Goal: Information Seeking & Learning: Learn about a topic

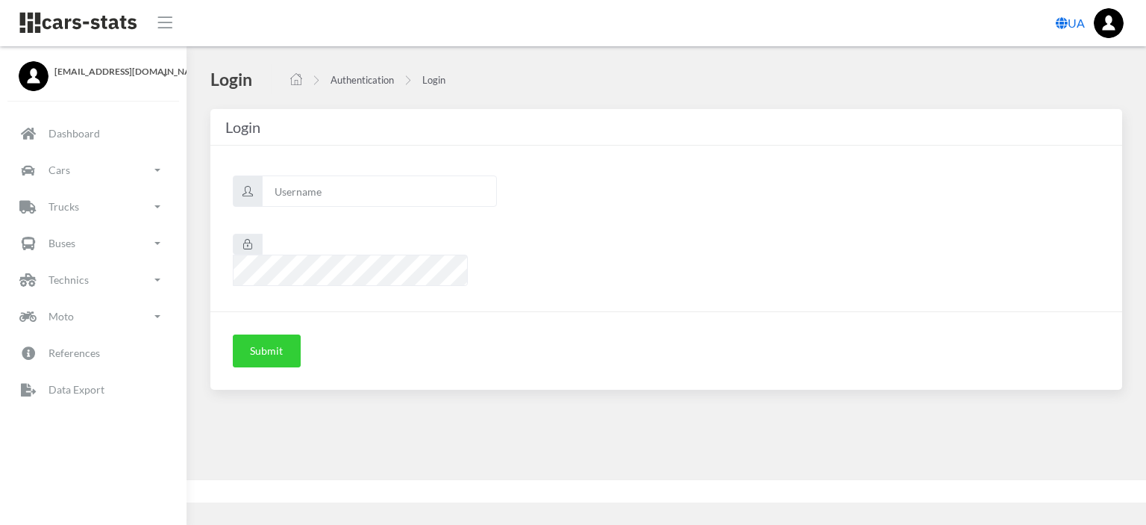
scroll to position [11, 11]
type input "nissan"
click at [276, 334] on button "Submit" at bounding box center [267, 350] width 68 height 33
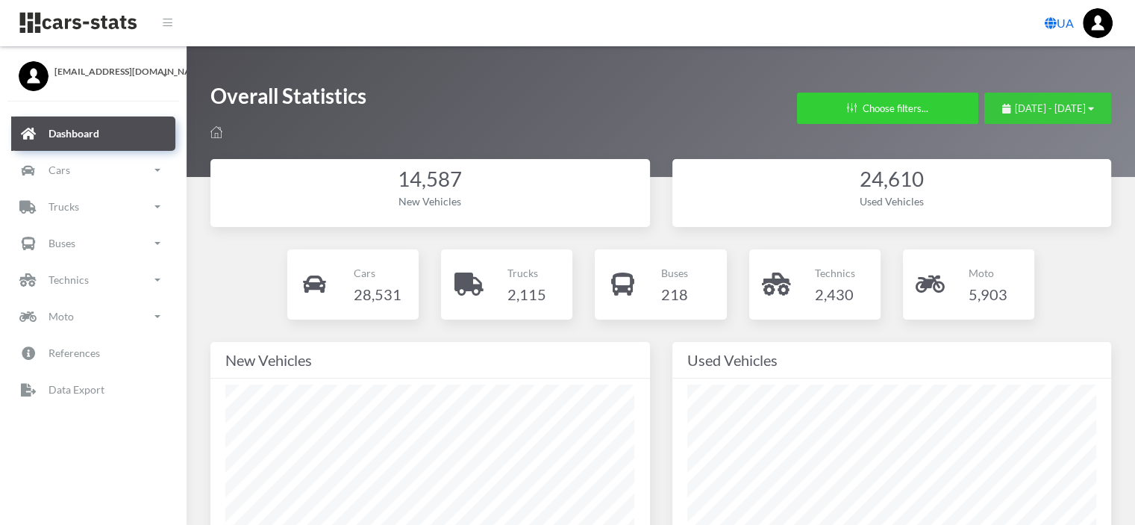
click at [1049, 110] on span "August 4, 2025 - September 3, 2025" at bounding box center [1050, 108] width 71 height 12
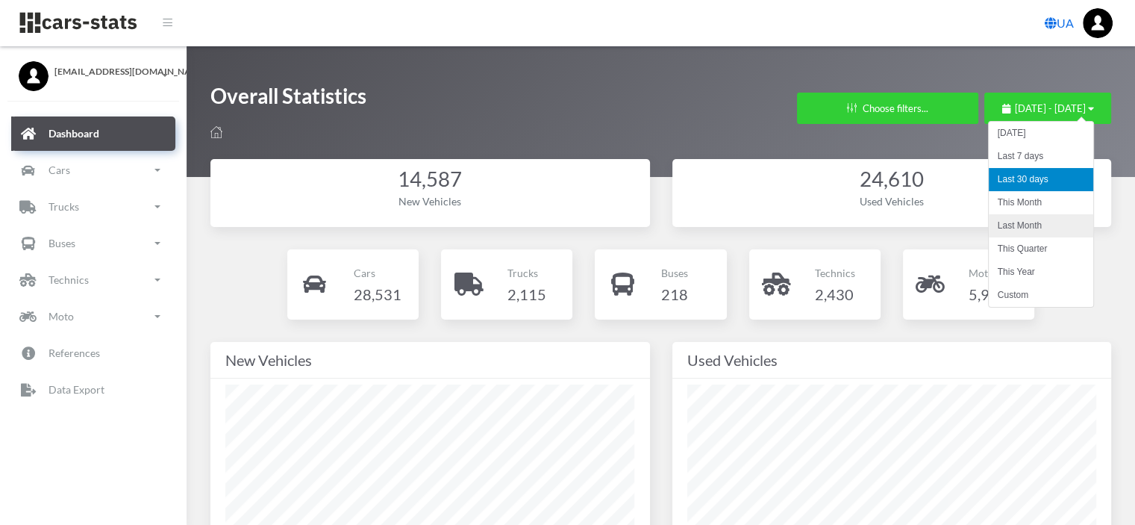
click at [1031, 220] on li "Last Month" at bounding box center [1041, 225] width 104 height 23
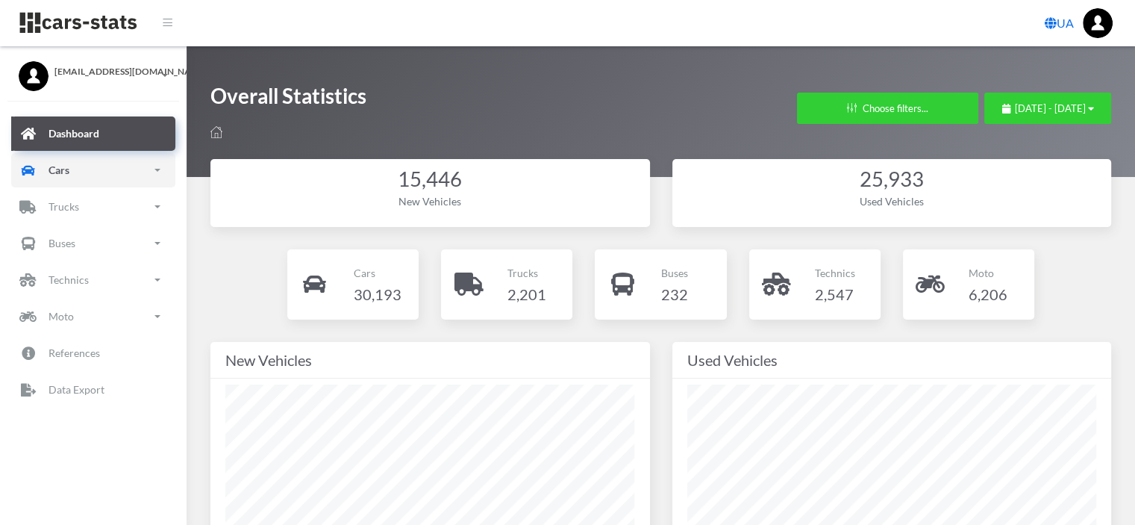
click at [54, 172] on p "Cars" at bounding box center [59, 169] width 21 height 19
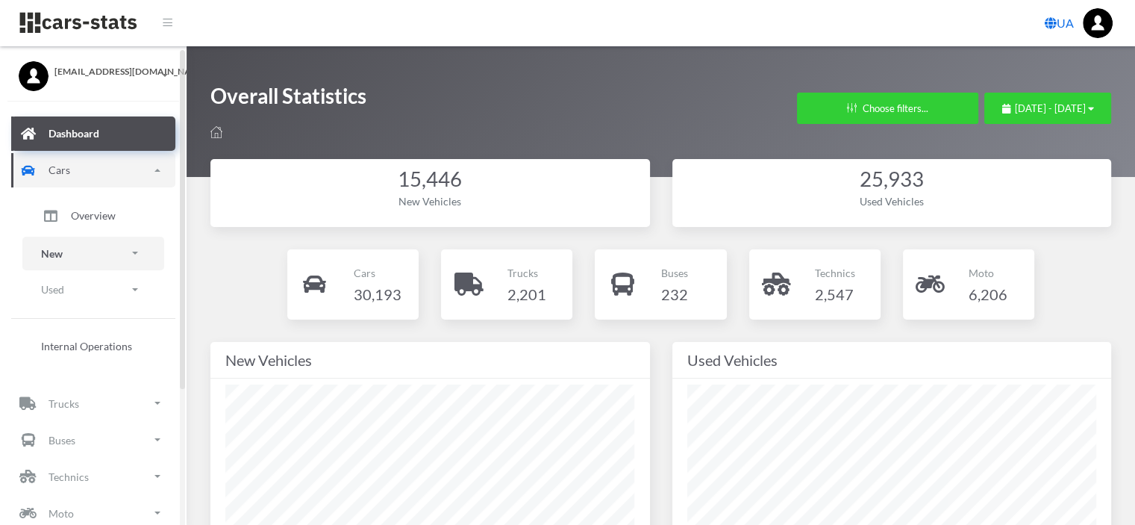
click at [63, 250] on link "New" at bounding box center [93, 254] width 142 height 34
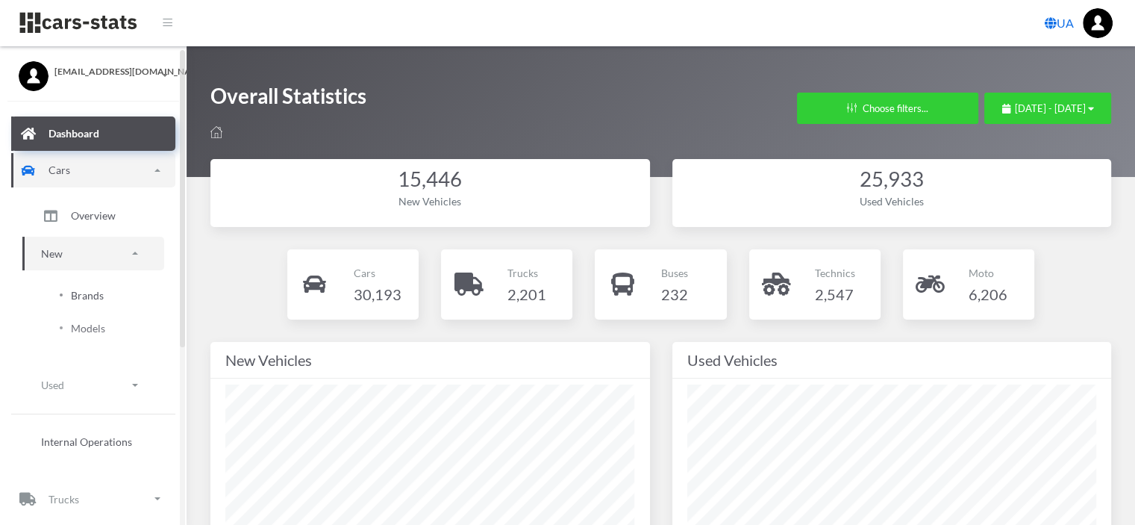
click at [90, 296] on span "Brands" at bounding box center [87, 295] width 33 height 16
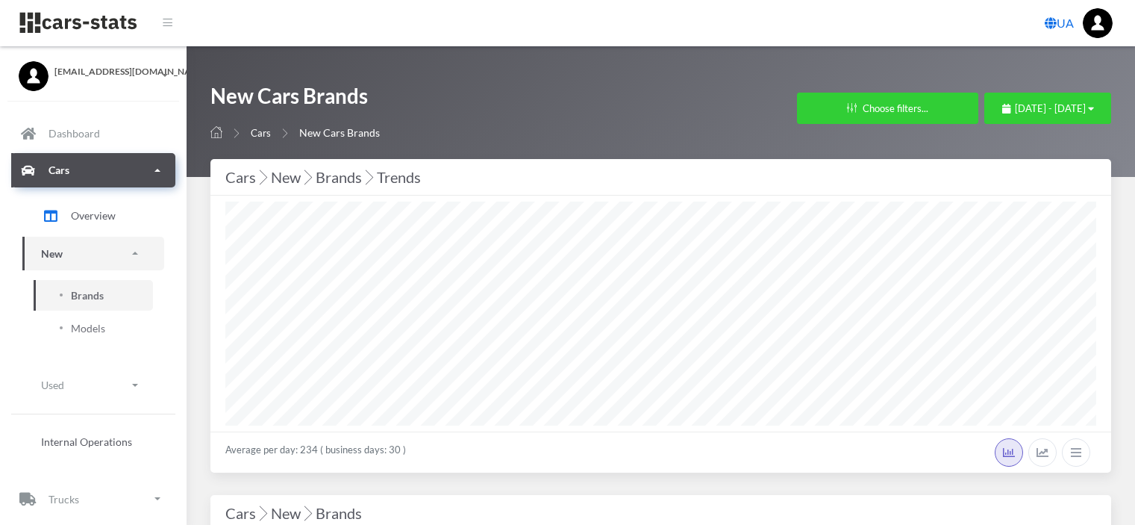
select select "25"
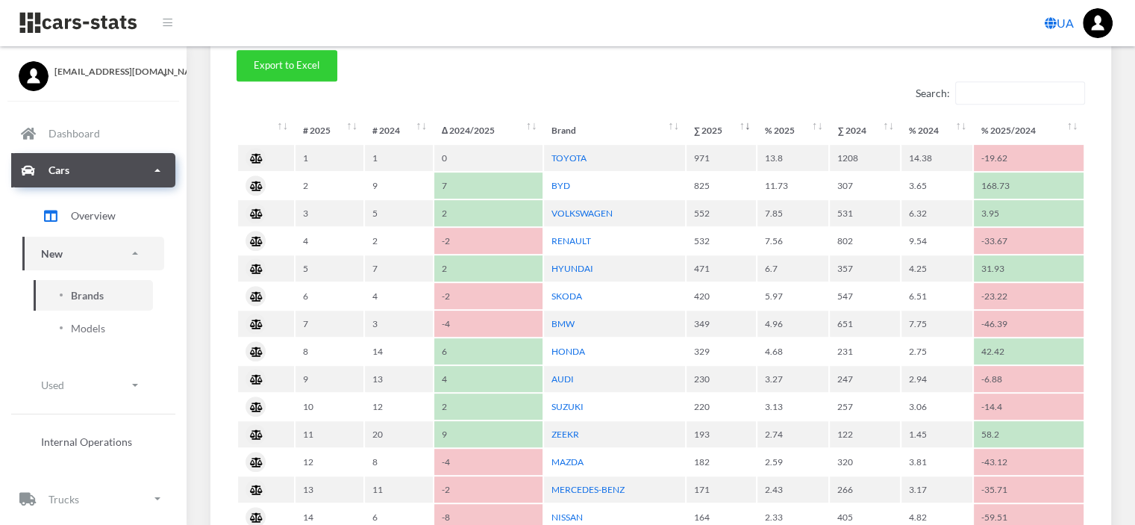
scroll to position [672, 0]
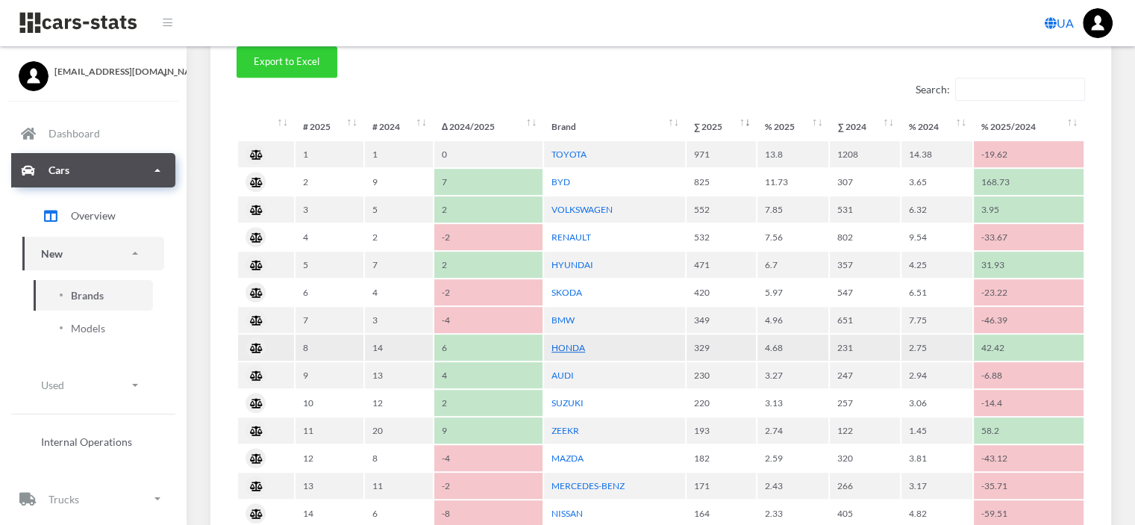
click at [567, 344] on link "HONDA" at bounding box center [569, 347] width 34 height 11
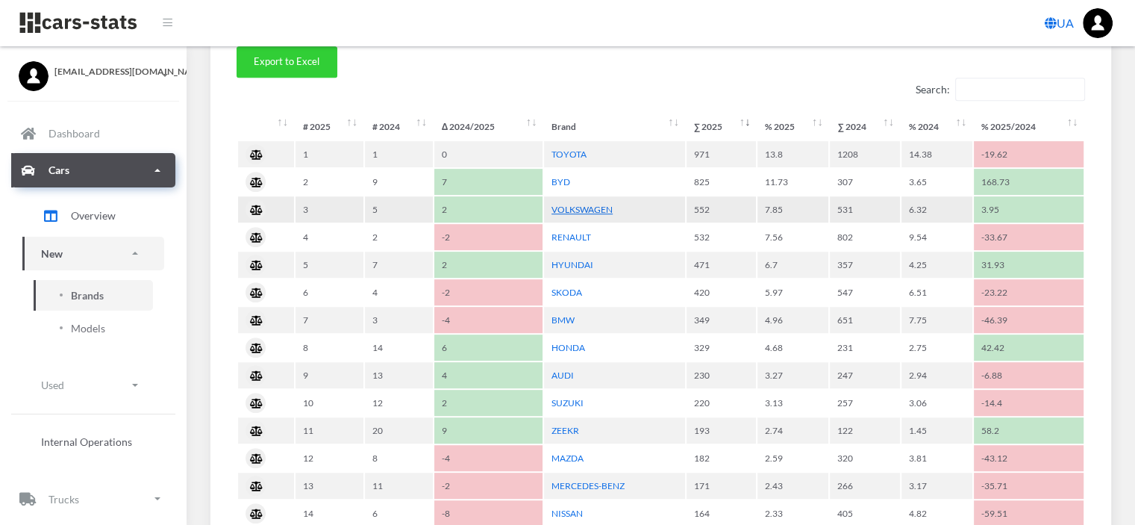
click at [576, 205] on link "VOLKSWAGEN" at bounding box center [582, 209] width 61 height 11
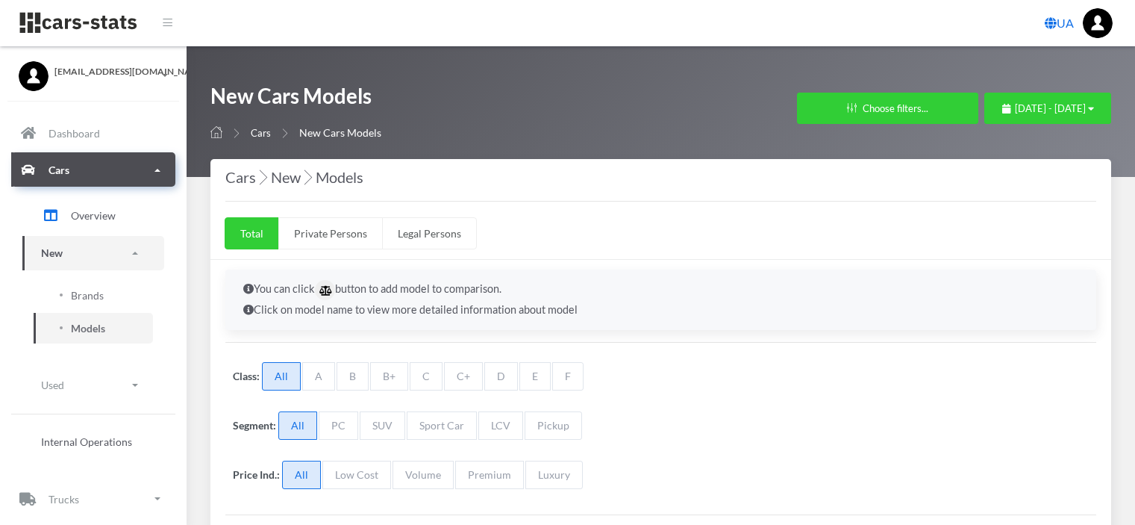
select select "25"
select select "HONDA"
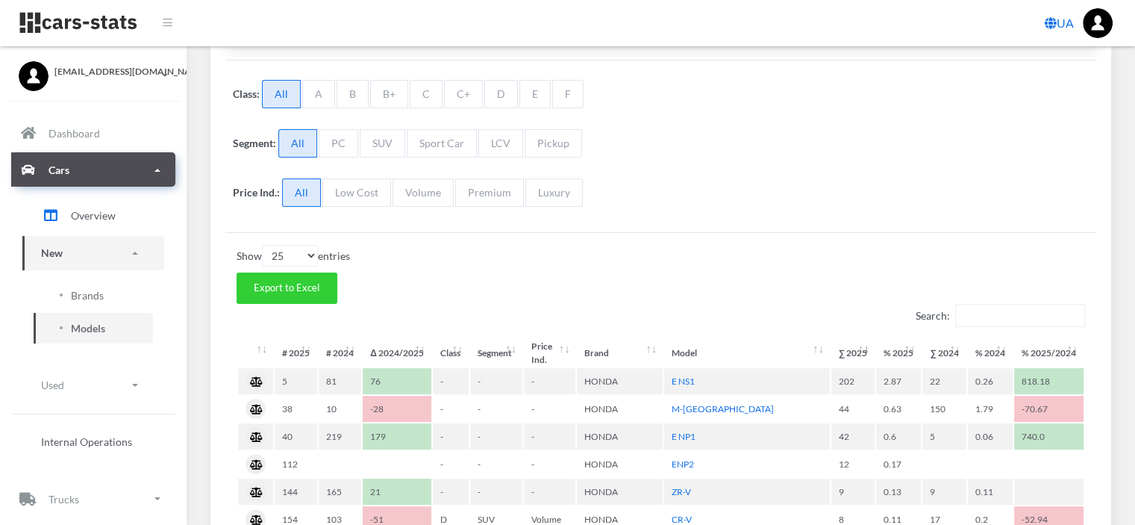
scroll to position [299, 0]
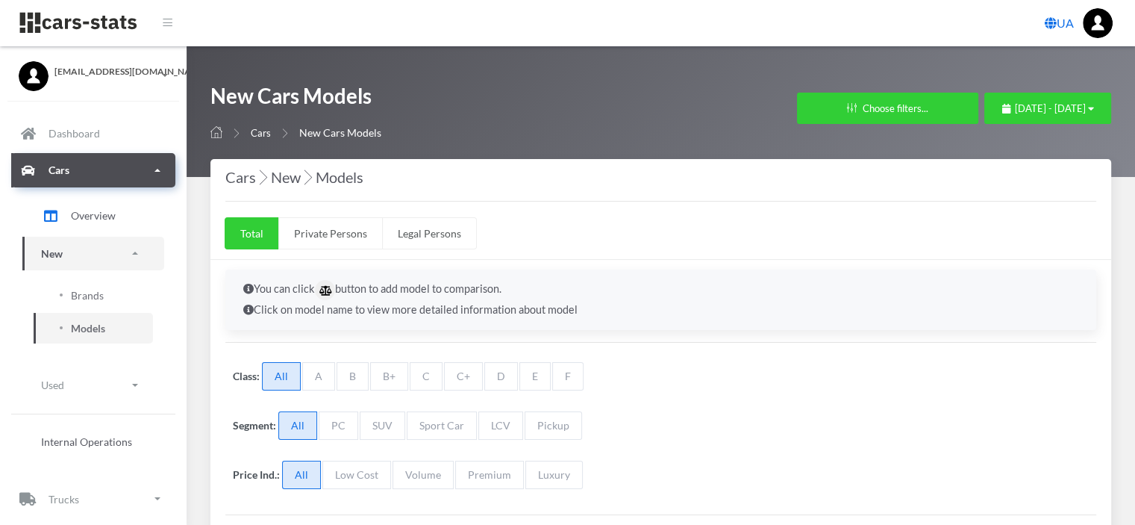
select select "25"
select select "VOLKSWAGEN"
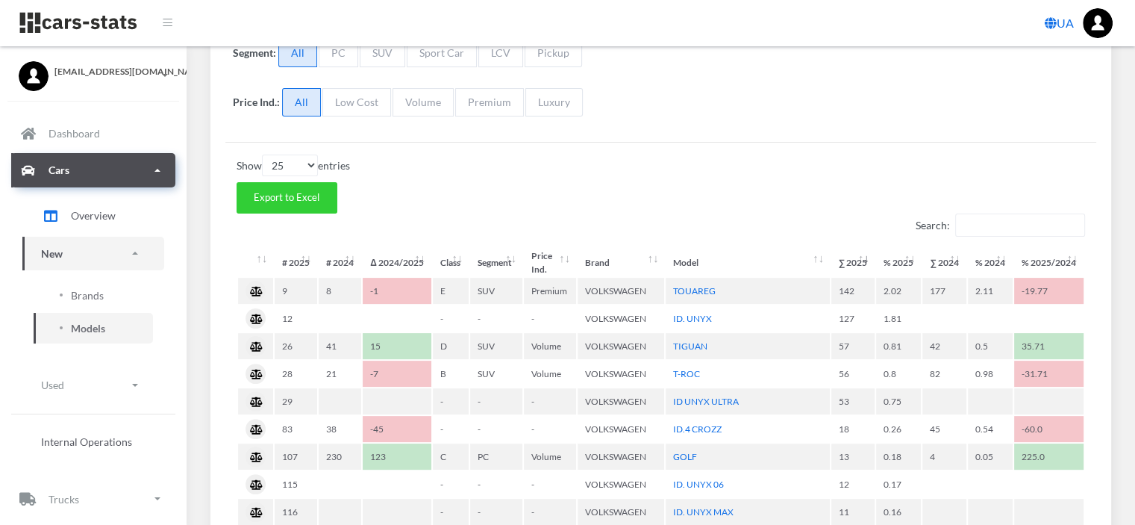
scroll to position [11, 11]
